Goal: Task Accomplishment & Management: Complete application form

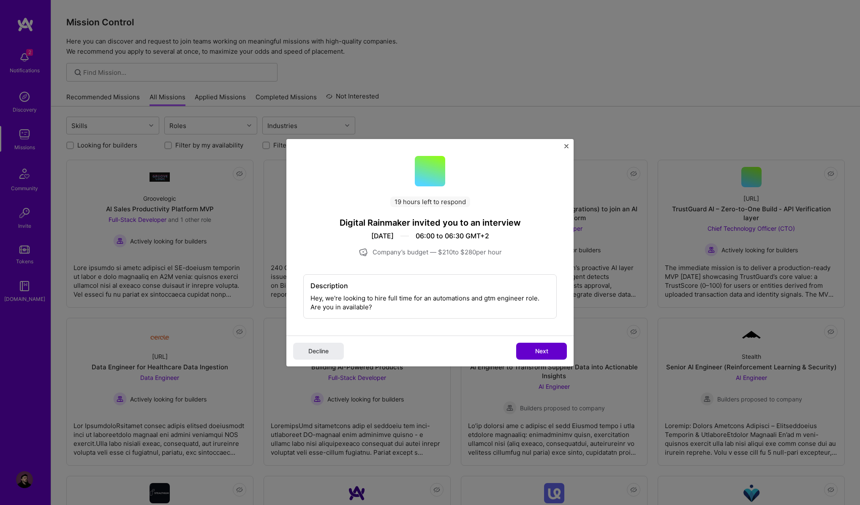
click at [535, 349] on span "Next" at bounding box center [541, 351] width 13 height 8
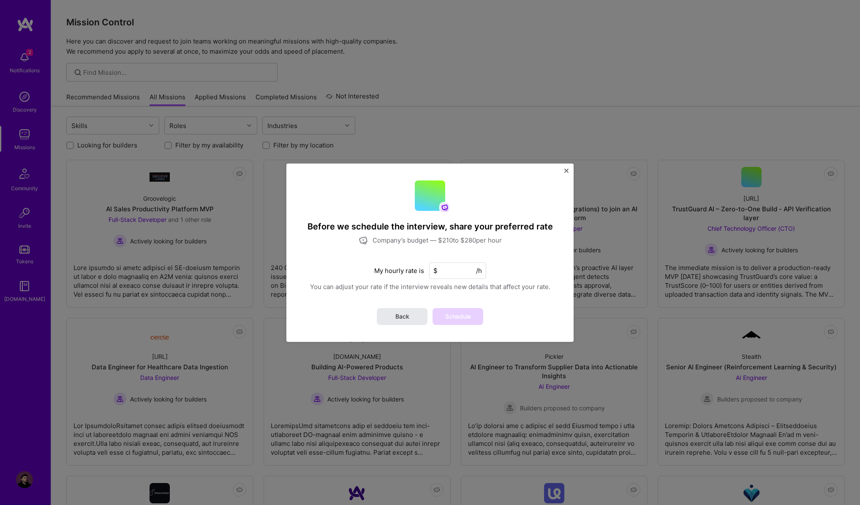
click at [406, 320] on span "Back" at bounding box center [403, 316] width 14 height 8
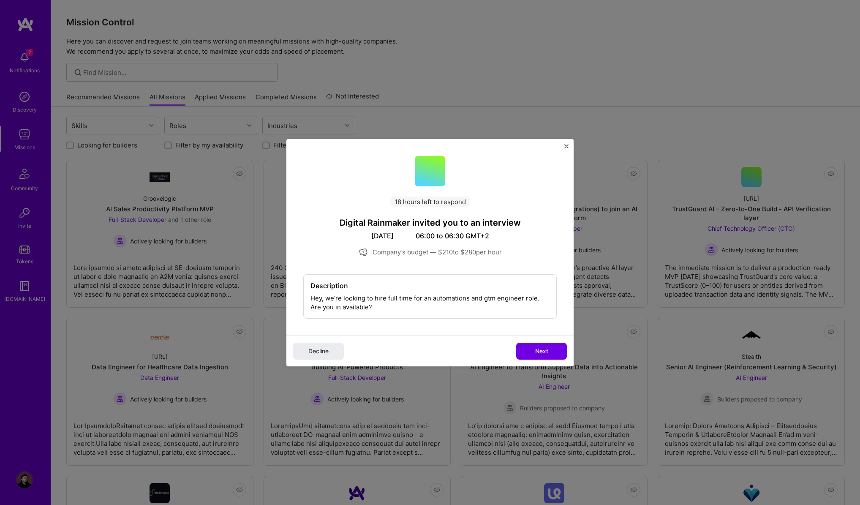
click at [567, 148] on img "Close" at bounding box center [567, 146] width 4 height 4
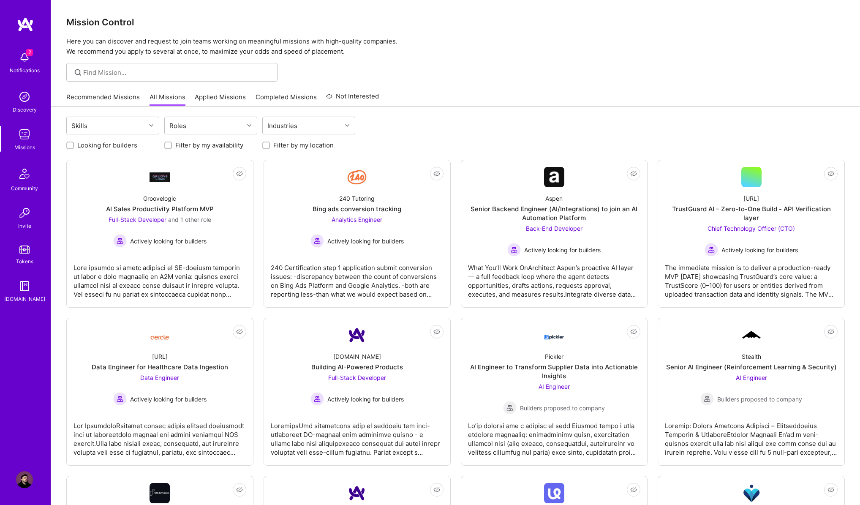
click at [14, 55] on div "2 Notifications" at bounding box center [24, 61] width 52 height 29
click at [223, 97] on link "Applied Missions" at bounding box center [220, 100] width 51 height 14
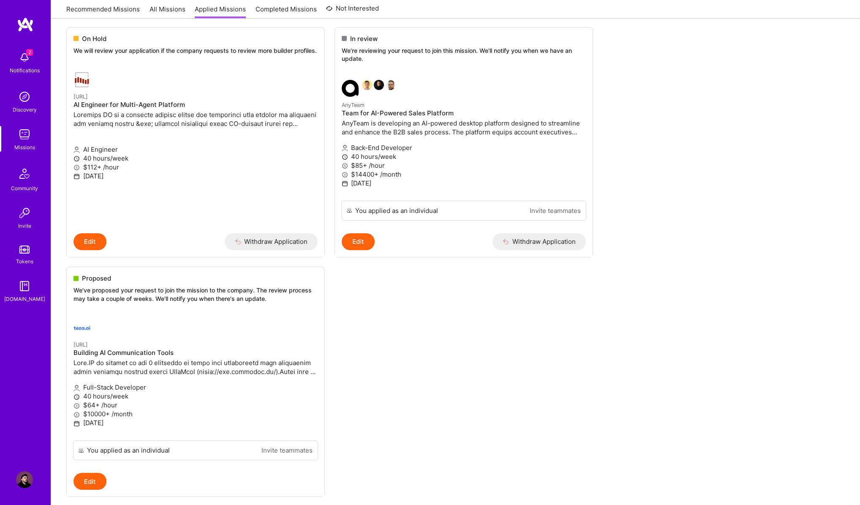
scroll to position [611, 0]
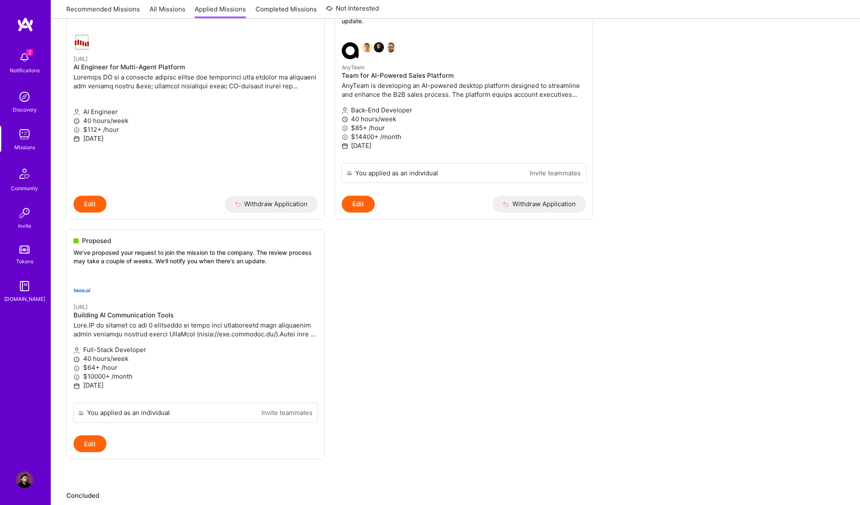
click at [462, 344] on ul "Shortlisted We’re still reviewing applications, but you're a top contender to b…" at bounding box center [455, 6] width 779 height 958
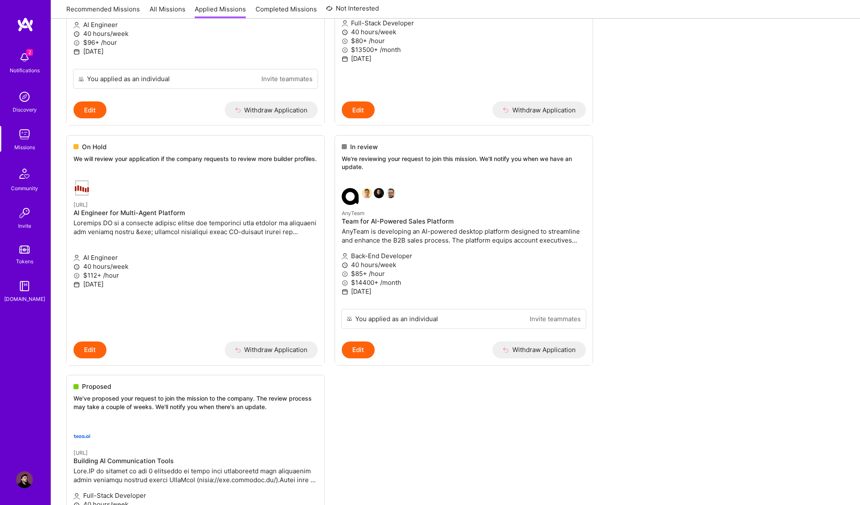
scroll to position [0, 0]
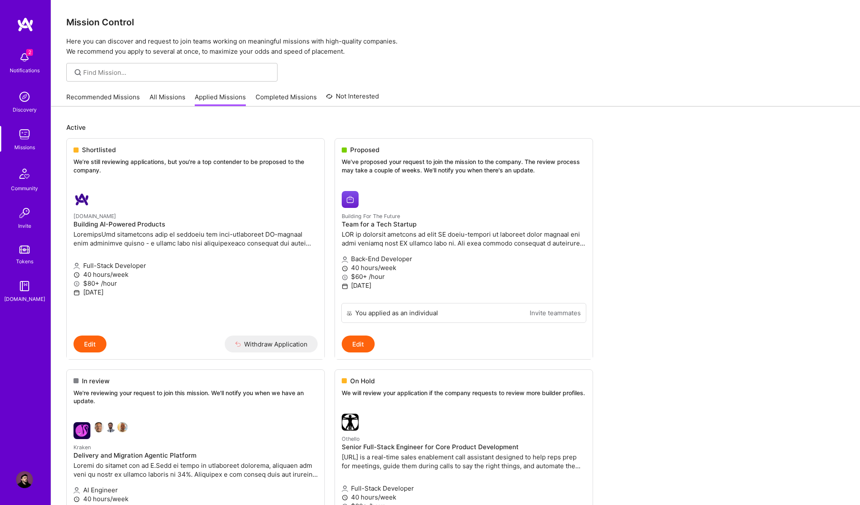
click at [11, 61] on div "2 Notifications" at bounding box center [24, 61] width 52 height 29
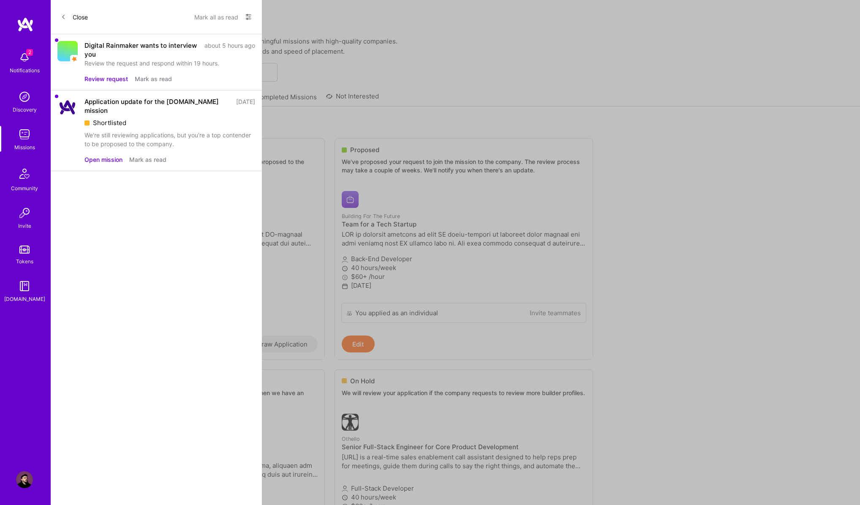
click at [103, 79] on button "Review request" at bounding box center [107, 78] width 44 height 9
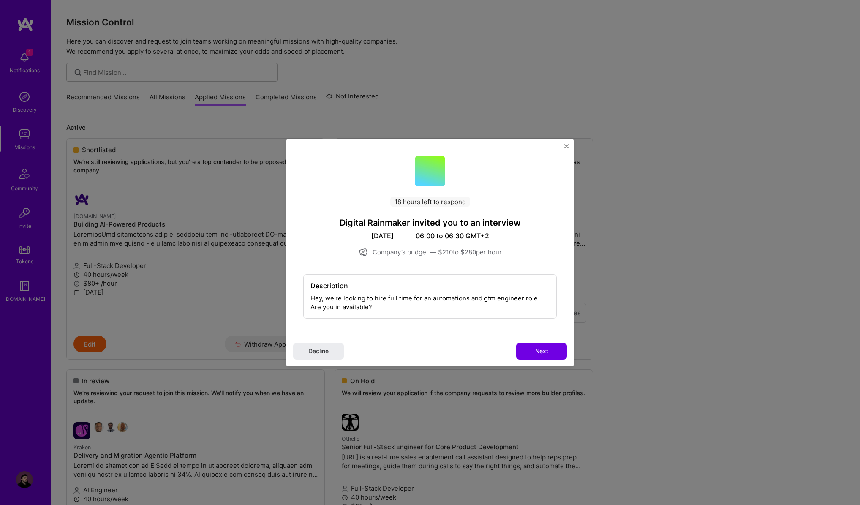
click at [539, 348] on span "Next" at bounding box center [541, 351] width 13 height 8
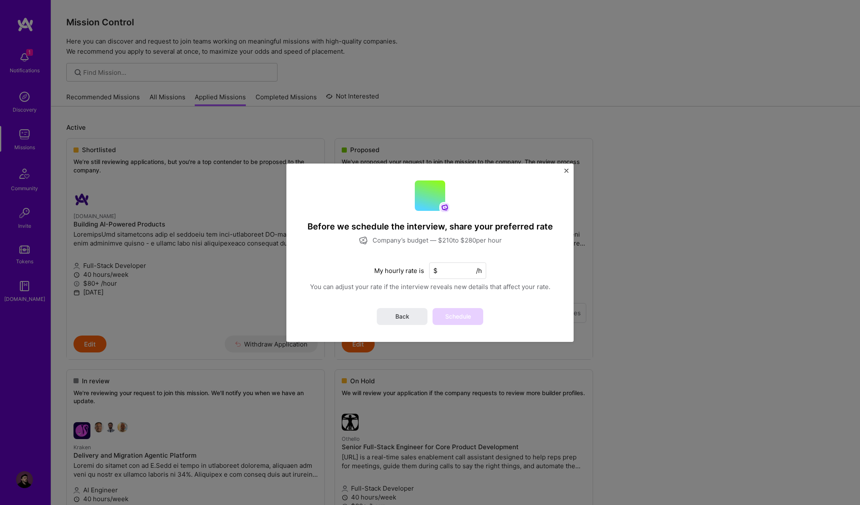
click at [447, 267] on input at bounding box center [457, 270] width 57 height 16
click at [439, 276] on input at bounding box center [457, 270] width 57 height 16
click at [462, 275] on input at bounding box center [457, 270] width 57 height 16
type input "210"
click at [465, 320] on span "Schedule" at bounding box center [458, 316] width 26 height 8
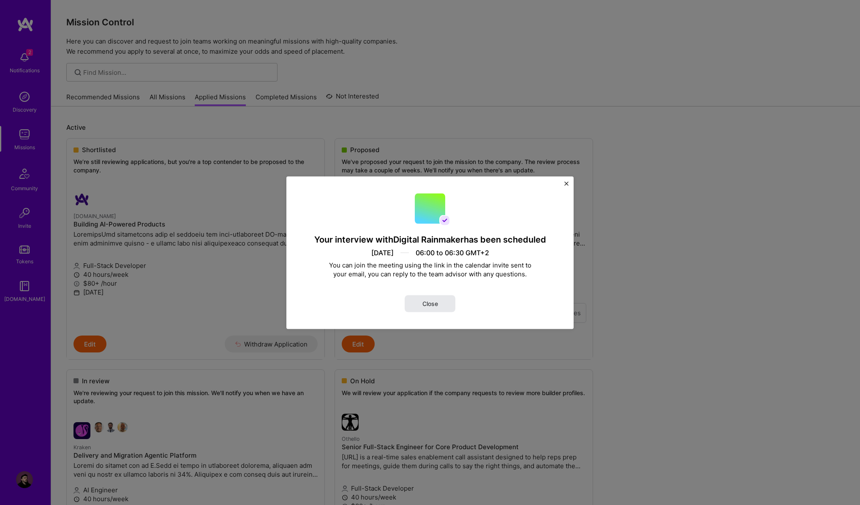
click at [431, 304] on span "Close" at bounding box center [431, 303] width 16 height 8
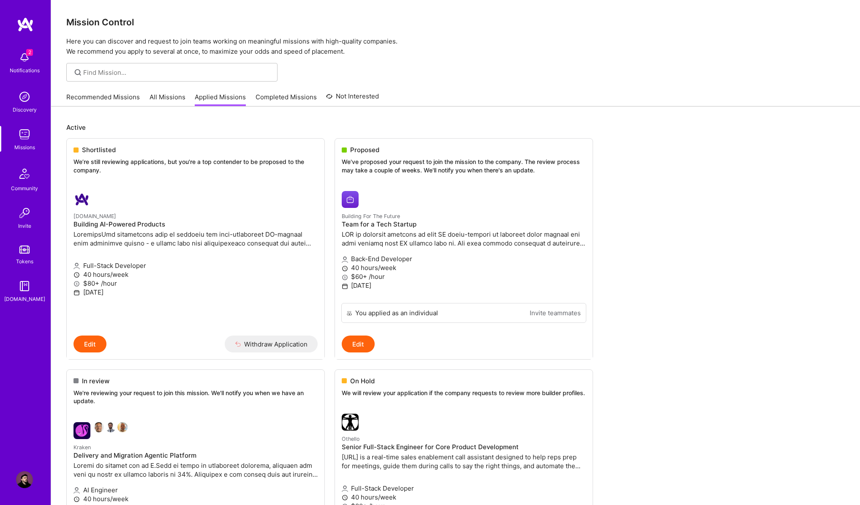
click at [120, 95] on link "Recommended Missions" at bounding box center [103, 100] width 74 height 14
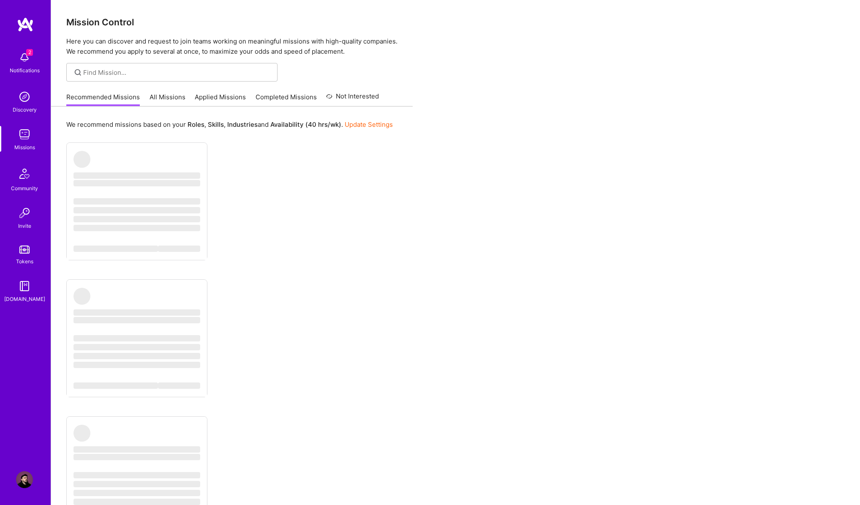
click at [161, 100] on link "All Missions" at bounding box center [168, 100] width 36 height 14
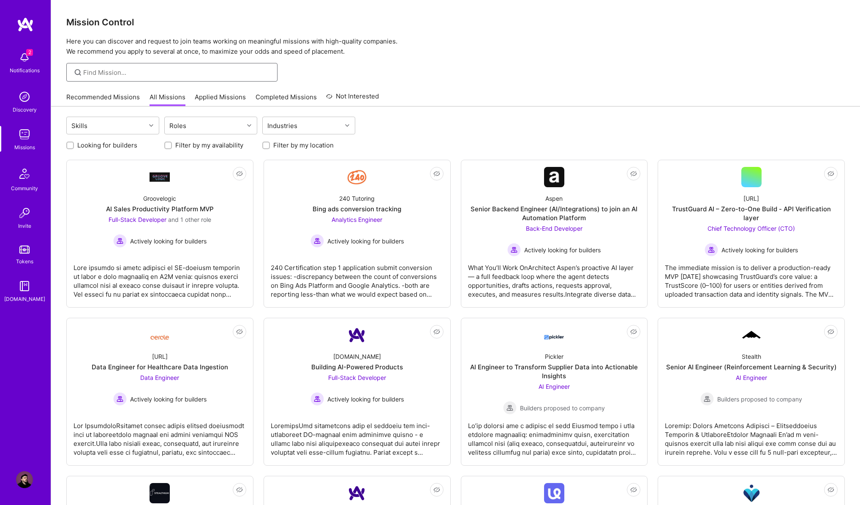
click at [161, 71] on input at bounding box center [177, 72] width 188 height 9
type input "d"
type input "g"
type input "Groovelogic"
click at [78, 72] on icon at bounding box center [78, 73] width 10 height 10
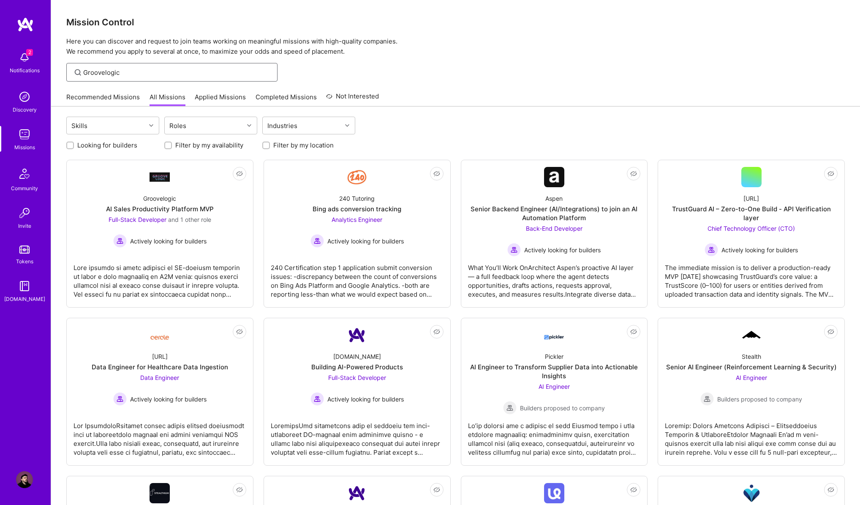
click at [148, 69] on input "Groovelogic" at bounding box center [177, 72] width 188 height 9
click at [471, 92] on div "Recommended Missions All Missions Applied Missions Completed Missions Not Inter…" at bounding box center [455, 97] width 779 height 18
click at [31, 63] on img at bounding box center [24, 57] width 17 height 17
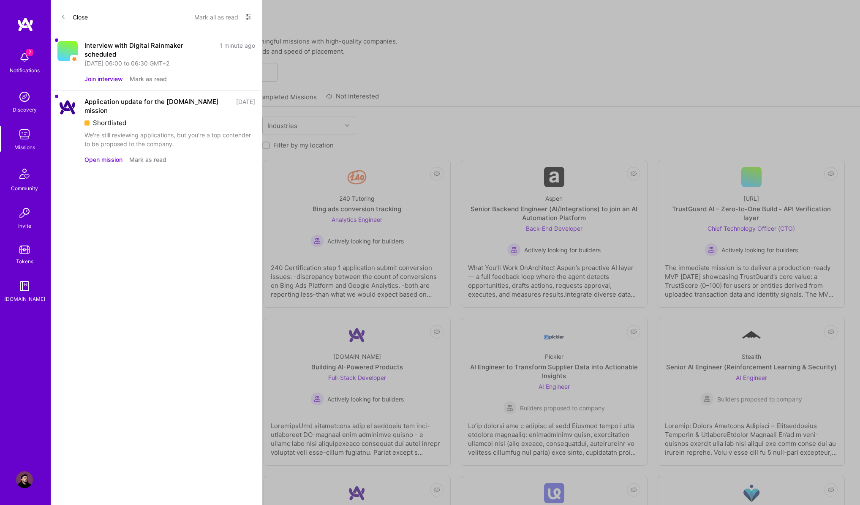
click at [159, 155] on button "Mark as read" at bounding box center [147, 159] width 37 height 9
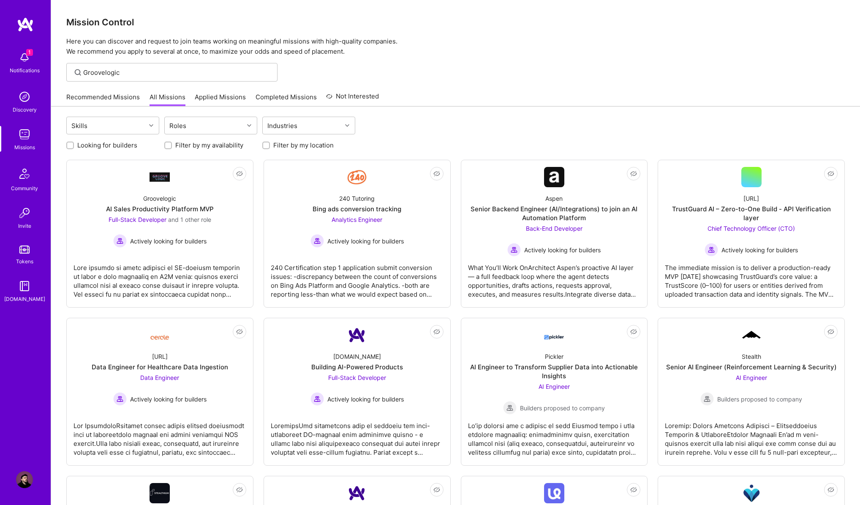
click at [19, 59] on div "1 Notifications Discovery Missions Community Invite Tokens [DOMAIN_NAME]" at bounding box center [25, 175] width 51 height 256
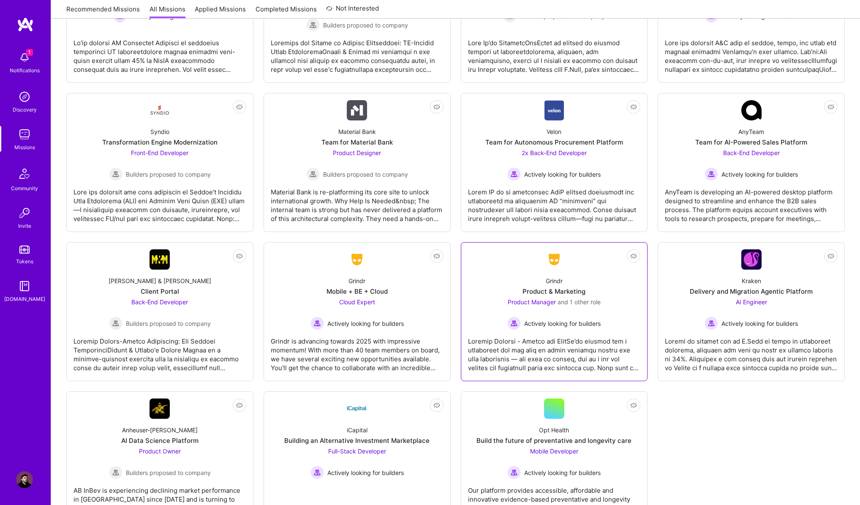
scroll to position [1693, 0]
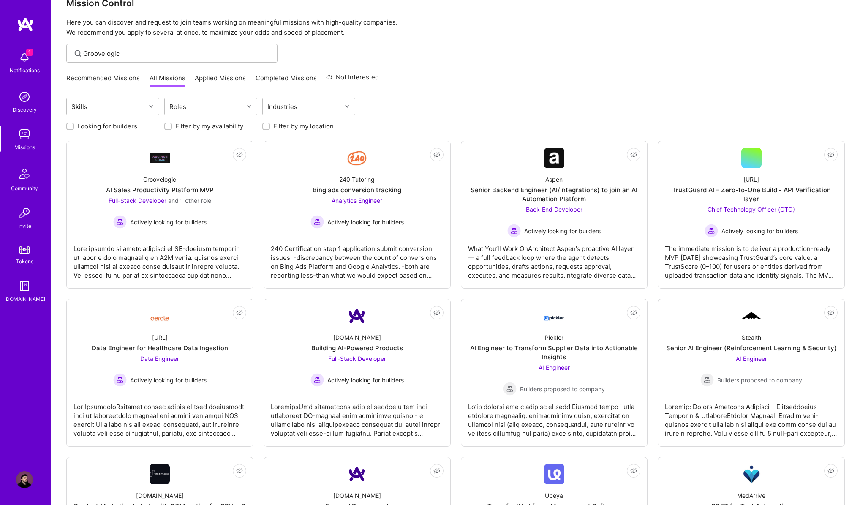
scroll to position [0, 0]
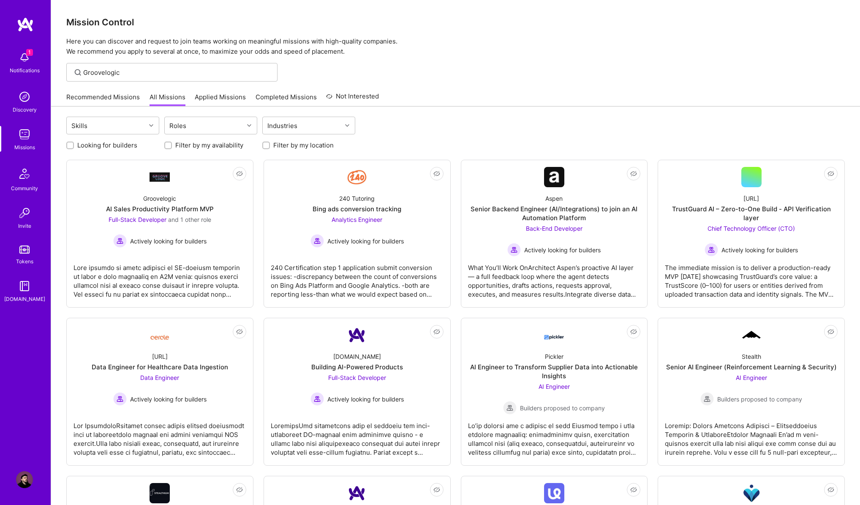
click at [498, 68] on div "Groovelogic" at bounding box center [455, 72] width 809 height 19
